Goal: Book appointment/travel/reservation

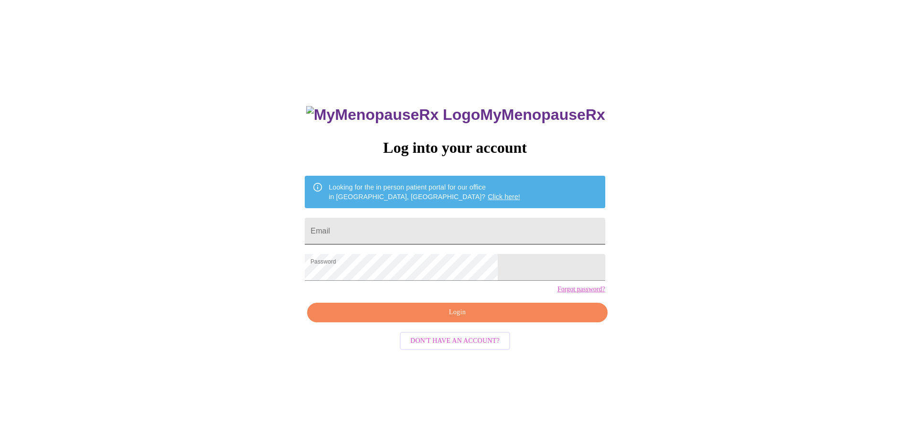
click at [417, 232] on input "Email" at bounding box center [455, 231] width 300 height 27
type input "nicole12603@gmail.com"
click at [430, 319] on span "Login" at bounding box center [457, 313] width 278 height 12
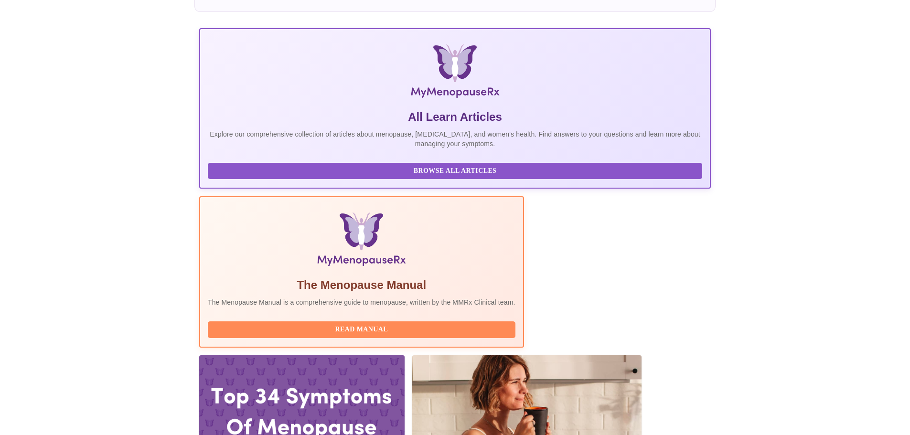
scroll to position [143, 0]
